Goal: Task Accomplishment & Management: Complete application form

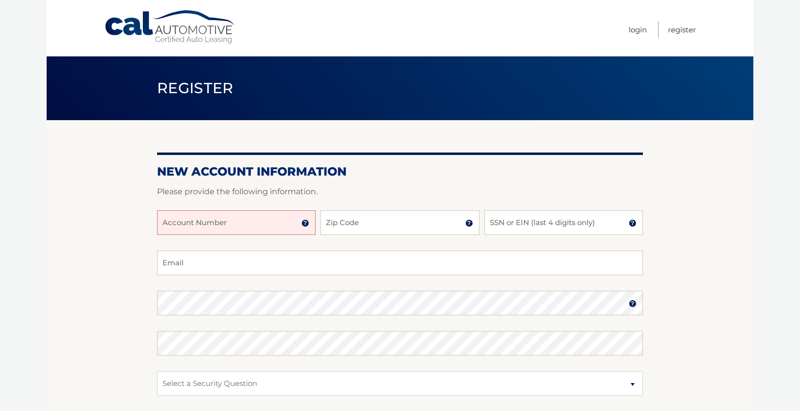
click at [180, 223] on input "Account Number" at bounding box center [236, 222] width 158 height 25
type input "44455981733"
click at [341, 228] on input "Zip Code" at bounding box center [399, 222] width 158 height 25
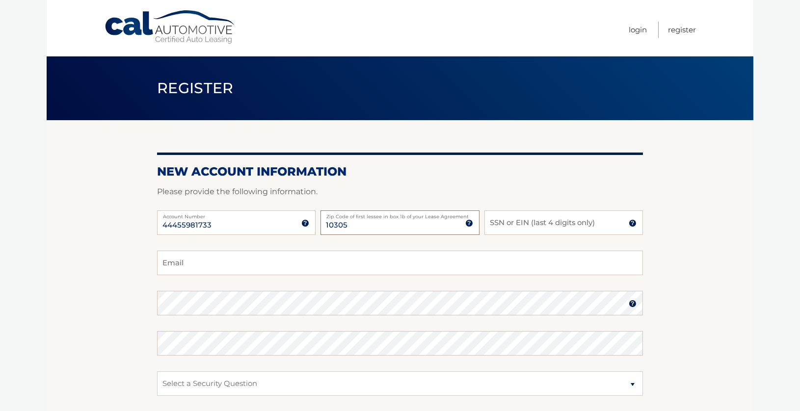
type input "10305"
click at [514, 224] on input "SSN or EIN (last 4 digits only)" at bounding box center [563, 222] width 158 height 25
type input "2349"
click at [203, 265] on input "Email" at bounding box center [400, 263] width 486 height 25
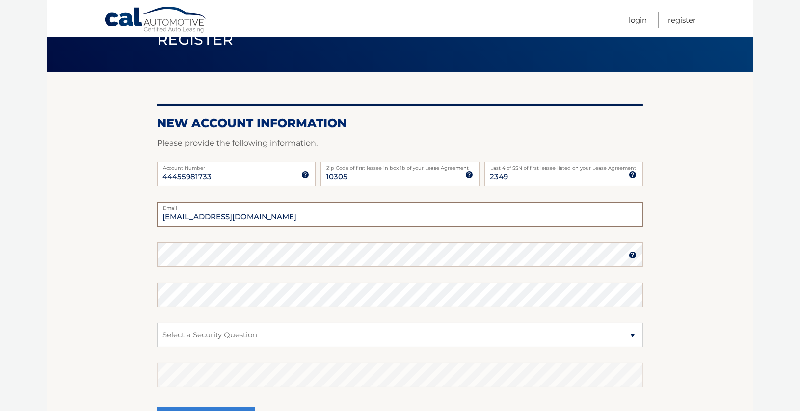
scroll to position [49, 0]
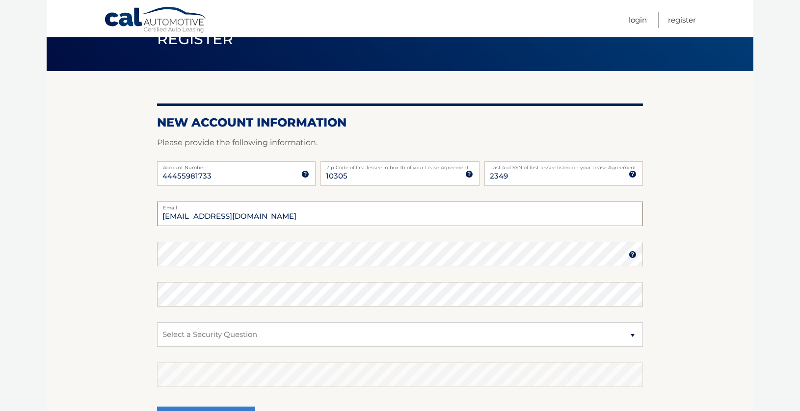
type input "gph322@aol.com"
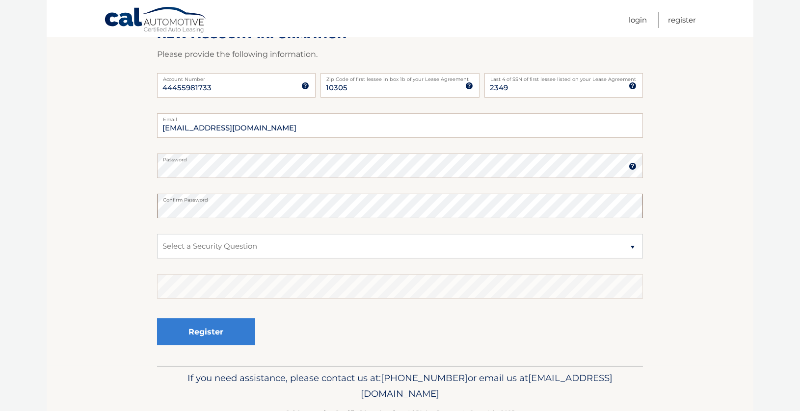
scroll to position [147, 0]
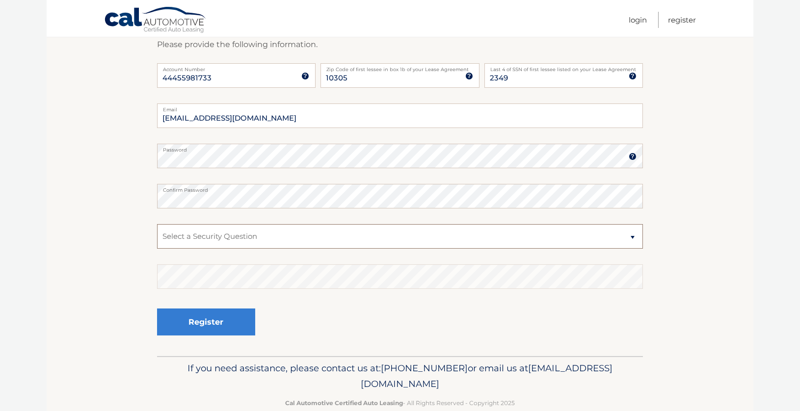
click at [633, 234] on select "Select a Security Question What was the name of your elementary school? What is…" at bounding box center [400, 236] width 486 height 25
select select "2"
click at [157, 224] on select "Select a Security Question What was the name of your elementary school? What is…" at bounding box center [400, 236] width 486 height 25
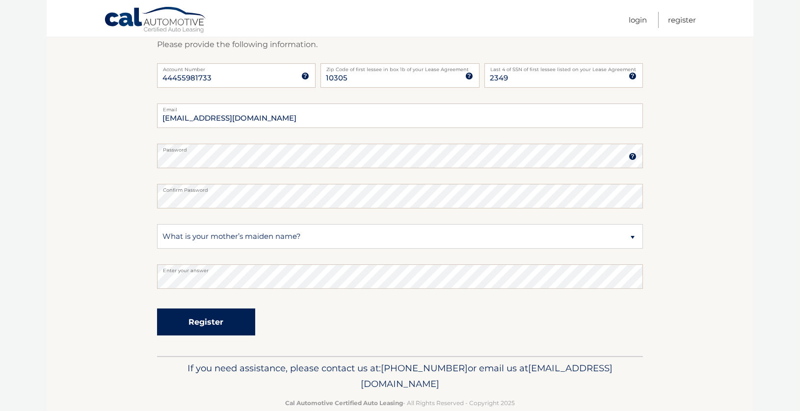
click at [203, 321] on button "Register" at bounding box center [206, 322] width 98 height 27
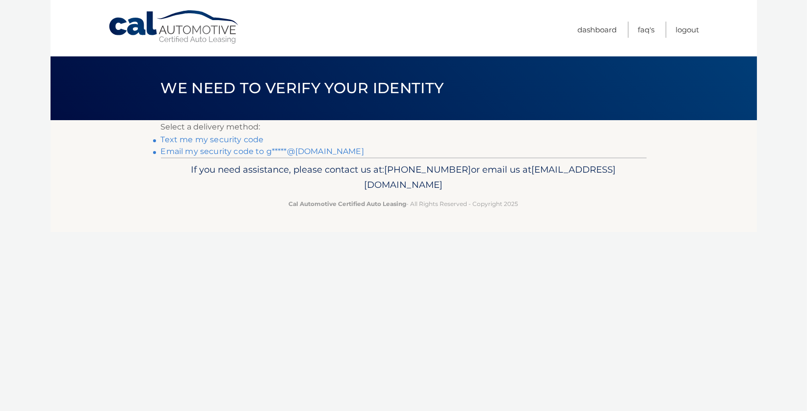
click at [223, 153] on link "Email my security code to g*****@aol.com" at bounding box center [262, 151] width 203 height 9
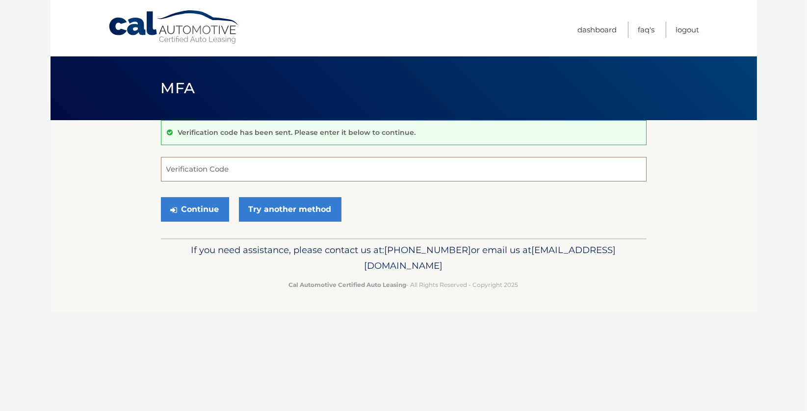
click at [186, 171] on input "Verification Code" at bounding box center [404, 169] width 486 height 25
type input "902578"
click at [189, 210] on button "Continue" at bounding box center [195, 209] width 68 height 25
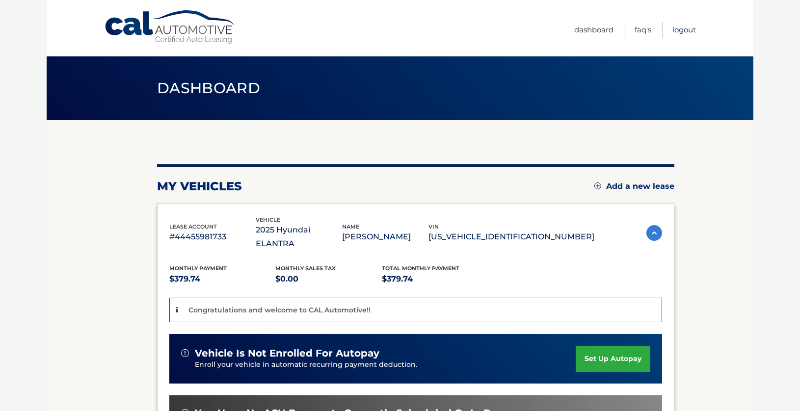
click at [683, 27] on link "Logout" at bounding box center [684, 30] width 24 height 16
